Goal: Transaction & Acquisition: Purchase product/service

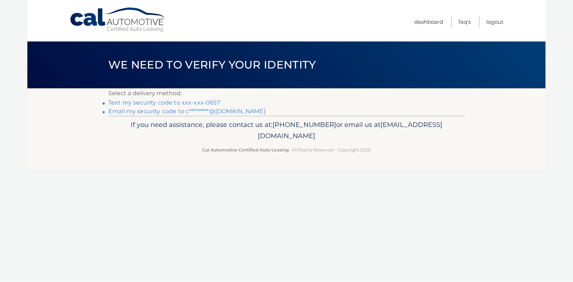
click at [184, 105] on link "Text my security code to xxx-xxx-0657" at bounding box center [164, 102] width 112 height 7
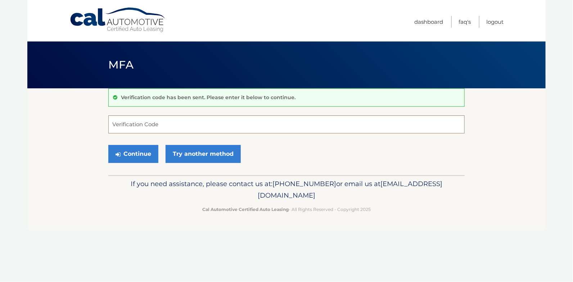
click at [151, 125] on input "Verification Code" at bounding box center [286, 124] width 357 height 18
type input "061517"
click at [141, 151] on button "Continue" at bounding box center [133, 154] width 50 height 18
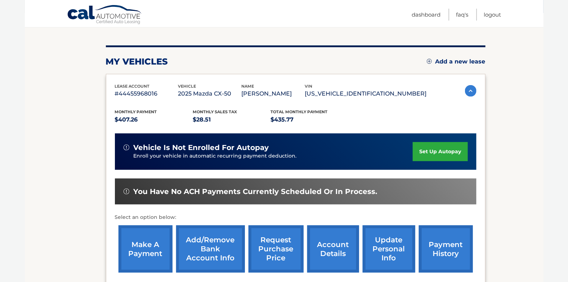
scroll to position [108, 0]
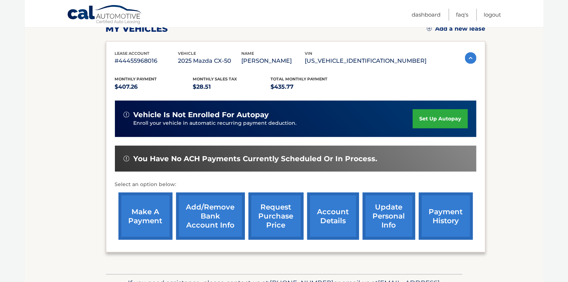
click at [135, 213] on link "make a payment" at bounding box center [145, 215] width 54 height 47
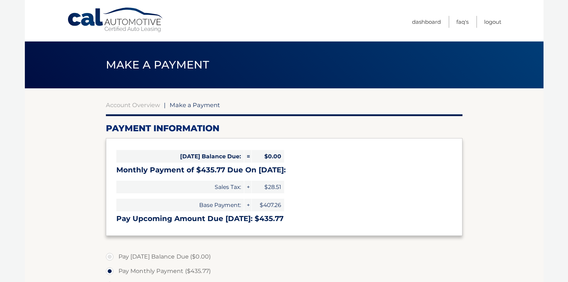
select select "NTk4MWNkOWEtMWUwNi00MGY2LWI0NGItYzcyYmZmMzc5YWM5"
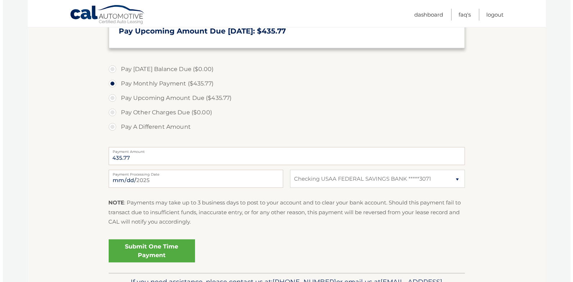
scroll to position [216, 0]
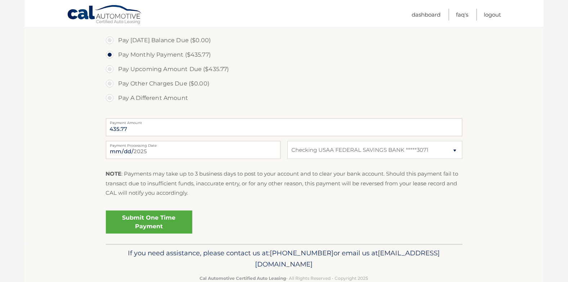
click at [161, 223] on link "Submit One Time Payment" at bounding box center [149, 221] width 86 height 23
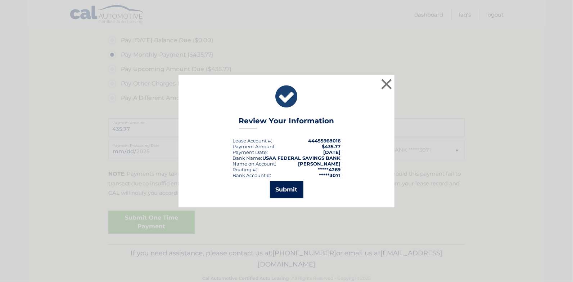
click at [296, 189] on button "Submit" at bounding box center [286, 189] width 33 height 17
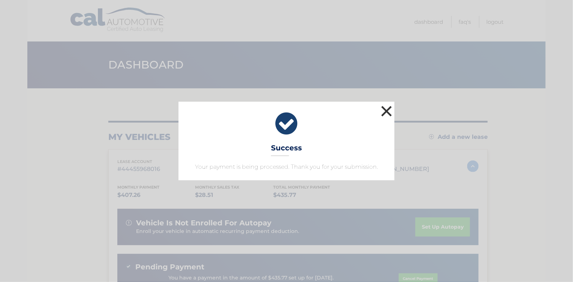
click at [388, 110] on button "×" at bounding box center [387, 111] width 14 height 14
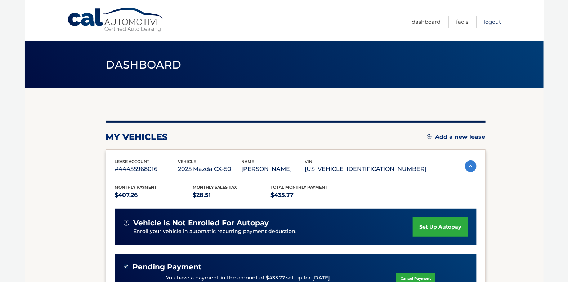
click at [494, 22] on link "Logout" at bounding box center [492, 22] width 17 height 12
